Goal: Task Accomplishment & Management: Manage account settings

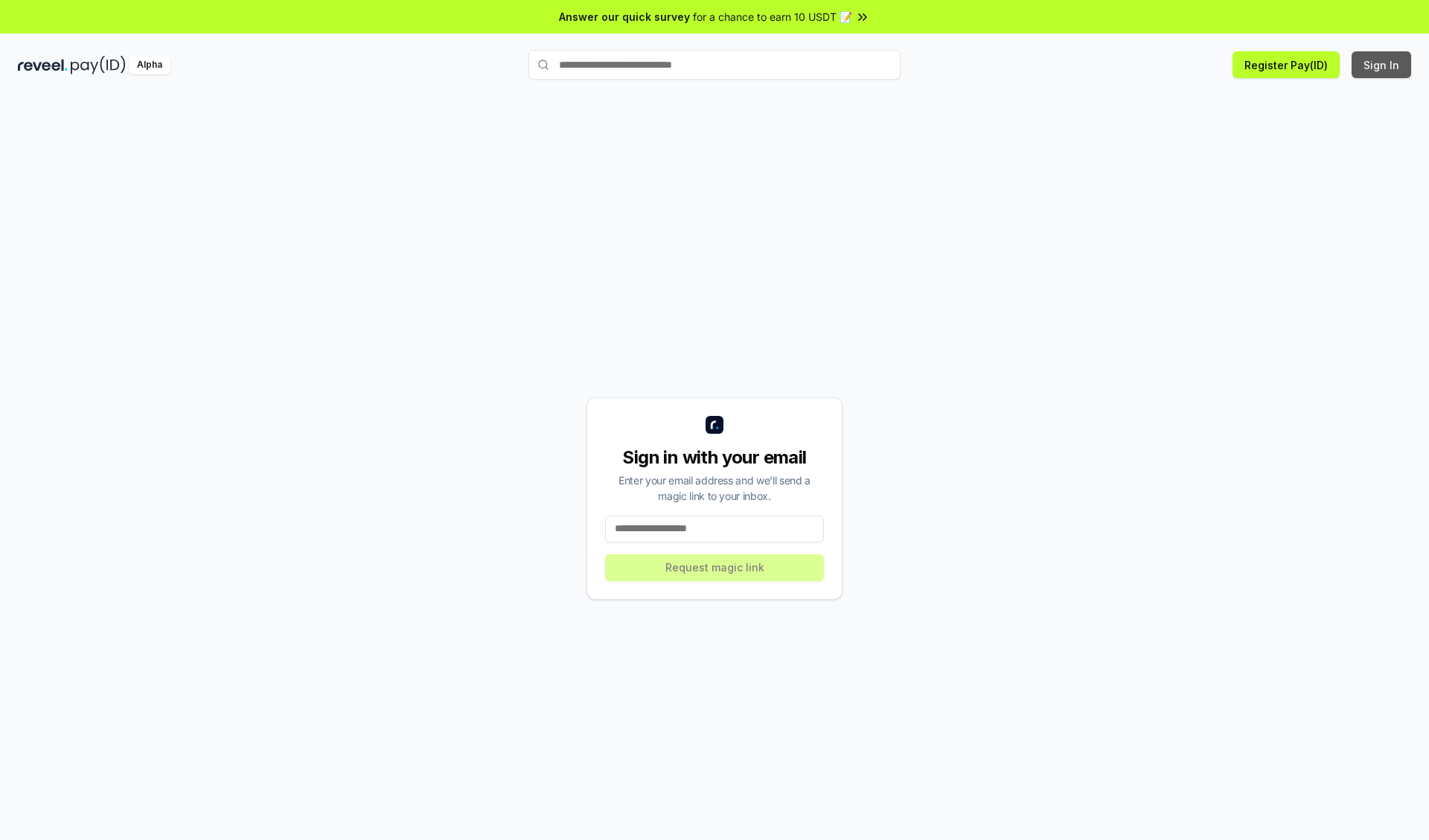
click at [1382, 64] on button "Sign In" at bounding box center [1381, 64] width 59 height 27
type input "**********"
click at [715, 567] on button "Request magic link" at bounding box center [714, 567] width 219 height 27
